Goal: Transaction & Acquisition: Book appointment/travel/reservation

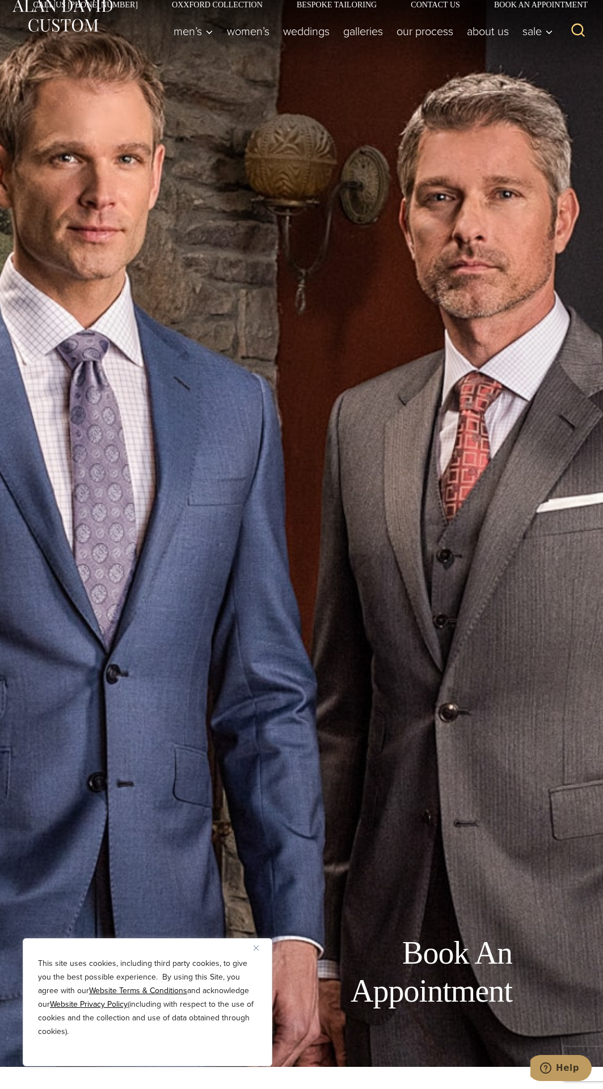
scroll to position [16, 0]
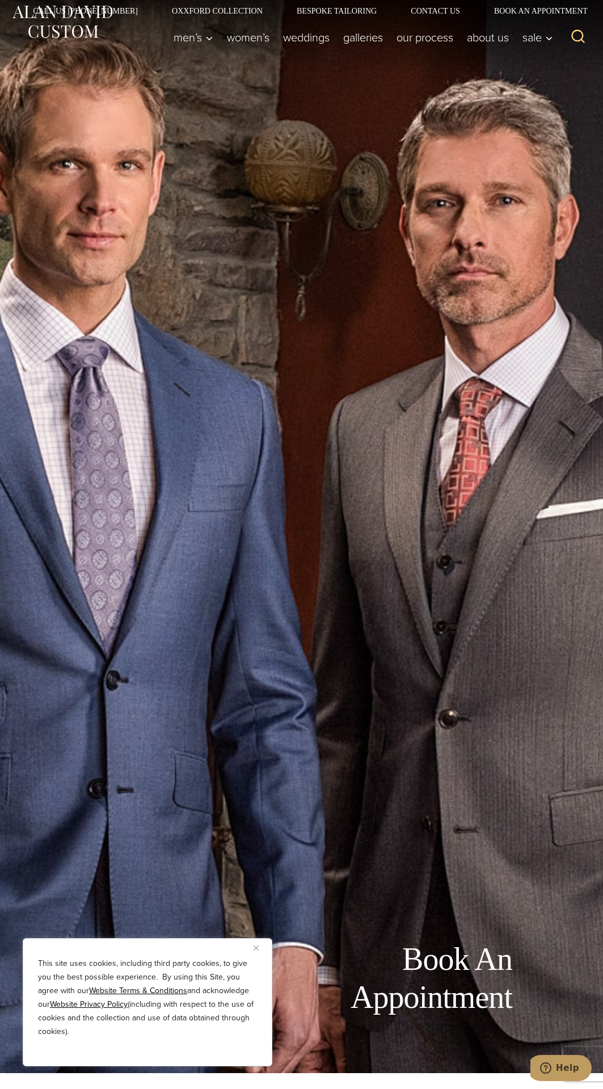
click at [529, 535] on div "Book An Appointment" at bounding box center [301, 528] width 603 height 1089
click at [529, 532] on div "Book An Appointment" at bounding box center [301, 528] width 603 height 1089
click at [529, 531] on div "Book An Appointment" at bounding box center [301, 528] width 603 height 1089
click at [529, 532] on div "Book An Appointment" at bounding box center [301, 528] width 603 height 1089
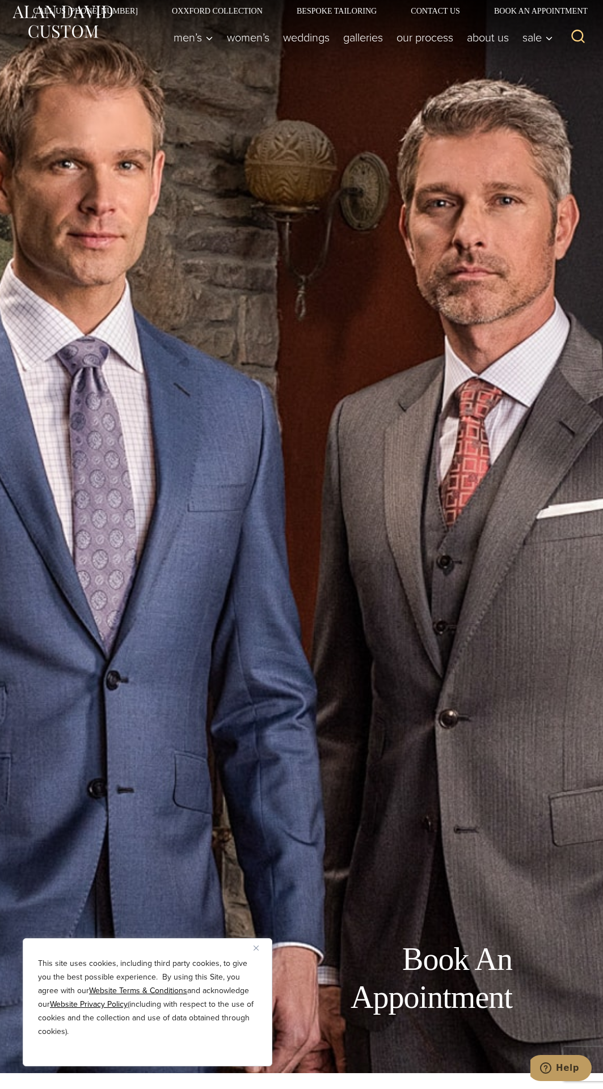
click at [530, 532] on div "Book An Appointment" at bounding box center [301, 528] width 603 height 1089
click at [529, 531] on div "Book An Appointment" at bounding box center [301, 528] width 603 height 1089
click at [530, 532] on div "Book An Appointment" at bounding box center [301, 528] width 603 height 1089
click at [565, 543] on div "Book An Appointment" at bounding box center [301, 528] width 603 height 1089
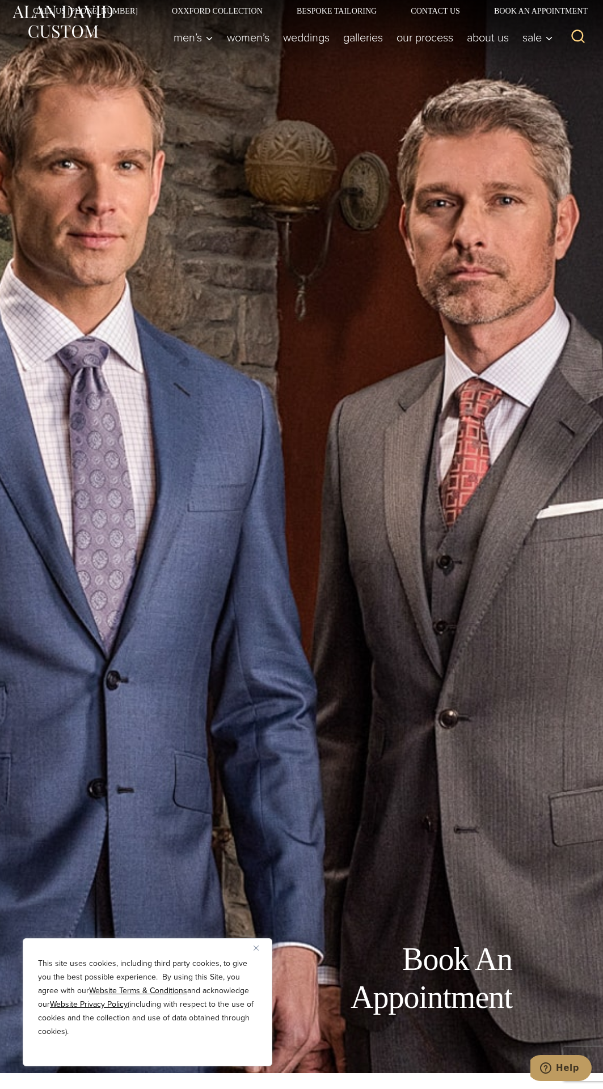
click at [276, 771] on div "Book An Appointment" at bounding box center [301, 528] width 603 height 1089
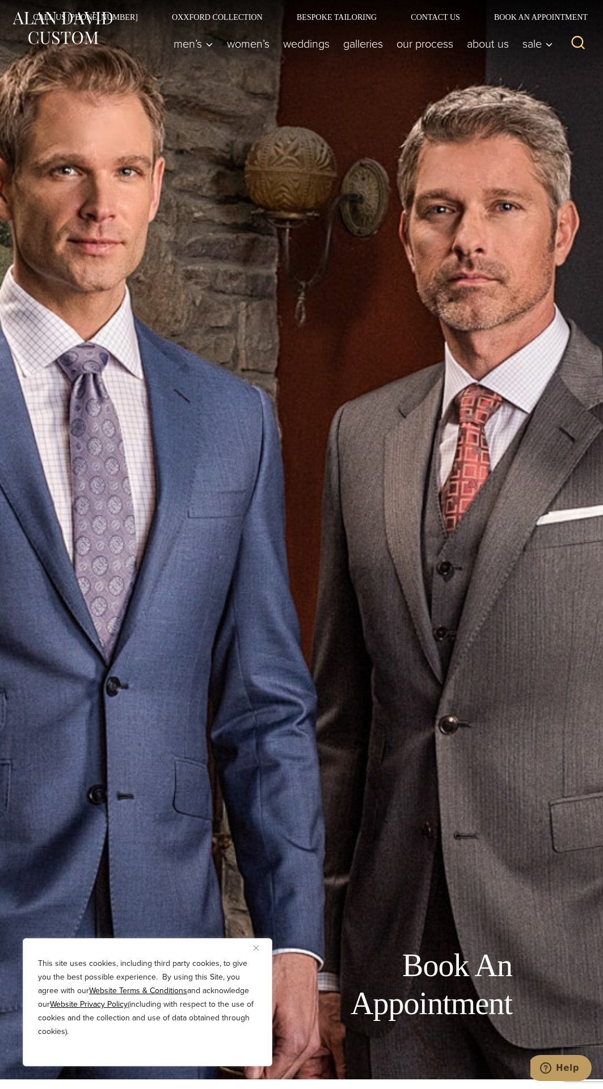
scroll to position [9, 0]
click at [252, 786] on div "Book An Appointment" at bounding box center [301, 535] width 603 height 1089
